Goal: Task Accomplishment & Management: Use online tool/utility

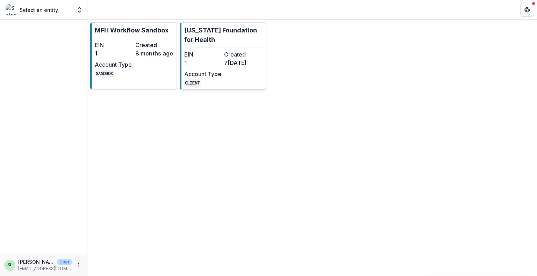
click at [234, 63] on dd "7[DATE]" at bounding box center [242, 63] width 37 height 8
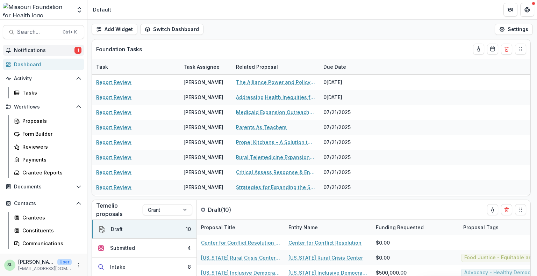
click at [38, 51] on span "Notifications" at bounding box center [44, 51] width 60 height 6
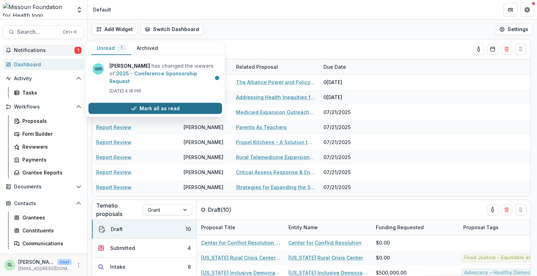
click at [138, 103] on button "Mark all as read" at bounding box center [155, 108] width 134 height 11
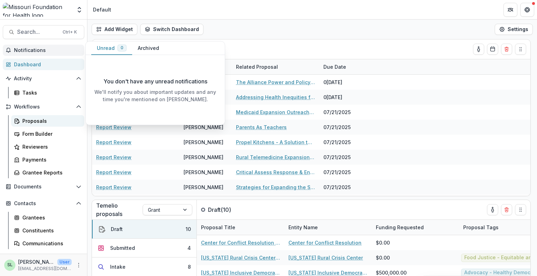
click at [34, 118] on div "Proposals" at bounding box center [50, 120] width 56 height 7
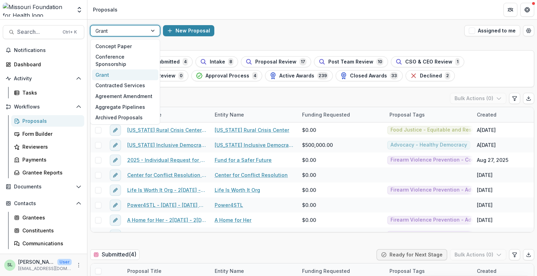
click at [117, 30] on div at bounding box center [118, 31] width 47 height 9
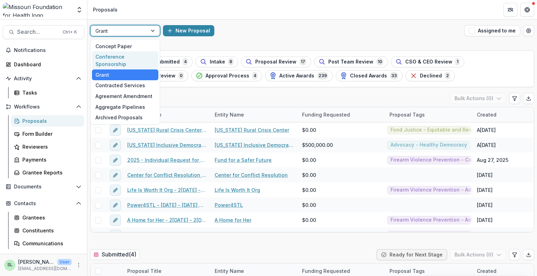
click at [121, 54] on div "Conference Sponsorship" at bounding box center [125, 60] width 66 height 18
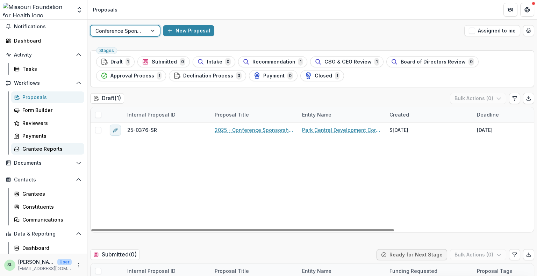
scroll to position [49, 0]
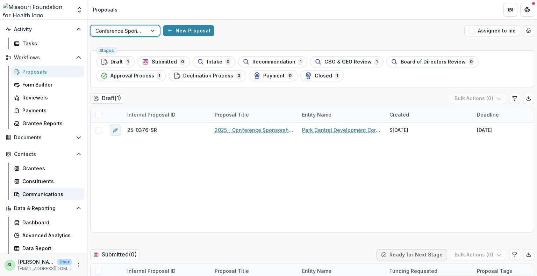
click at [42, 194] on div "Communications" at bounding box center [50, 194] width 56 height 7
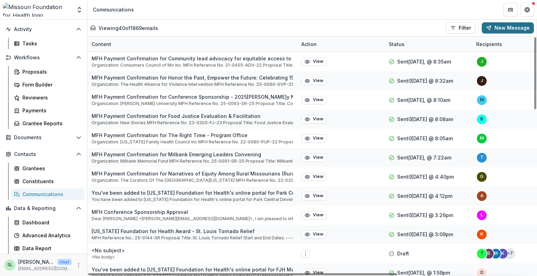
click at [495, 26] on button "New Message" at bounding box center [508, 27] width 52 height 11
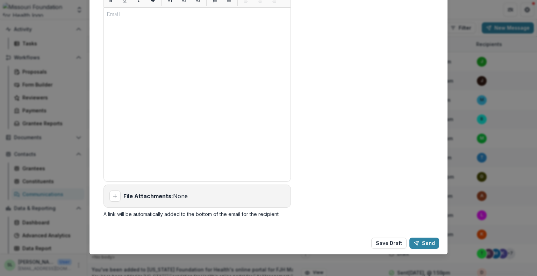
scroll to position [1, 0]
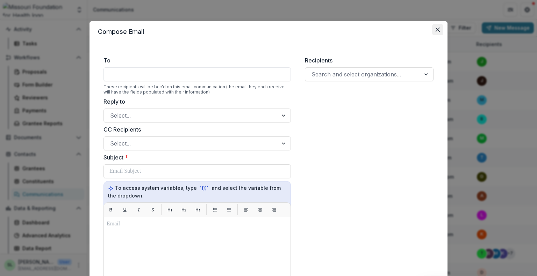
click at [438, 28] on icon "Close" at bounding box center [437, 30] width 4 height 4
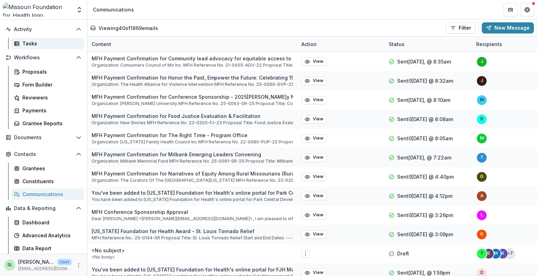
click at [27, 42] on div "Tasks" at bounding box center [50, 43] width 56 height 7
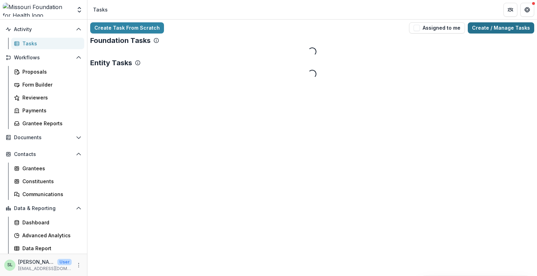
click at [526, 28] on link "Create / Manage Tasks" at bounding box center [501, 27] width 66 height 11
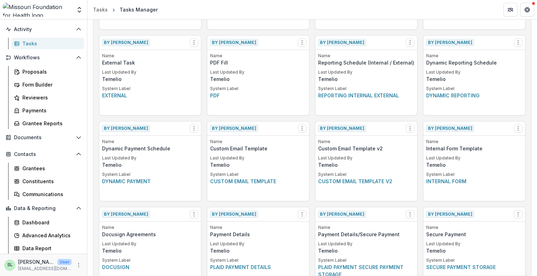
scroll to position [706, 0]
